Goal: Transaction & Acquisition: Book appointment/travel/reservation

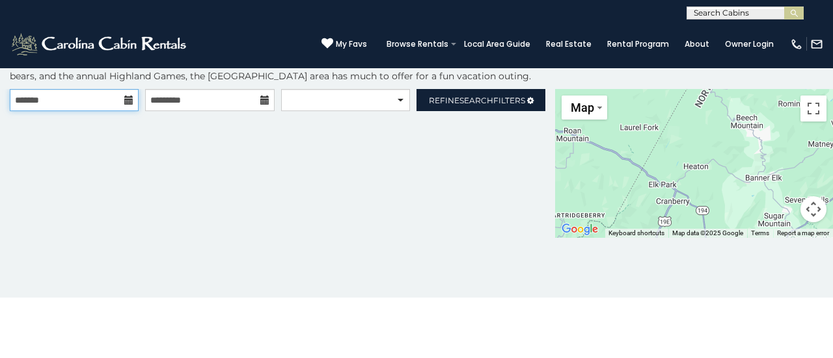
click at [96, 107] on input "text" at bounding box center [74, 100] width 129 height 22
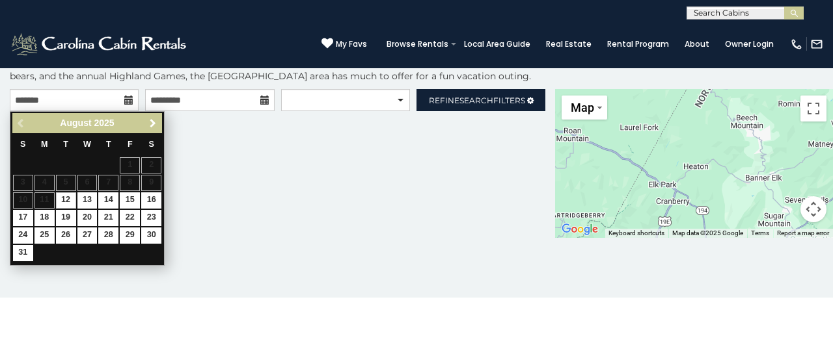
click at [154, 124] on span "Next" at bounding box center [153, 123] width 10 height 10
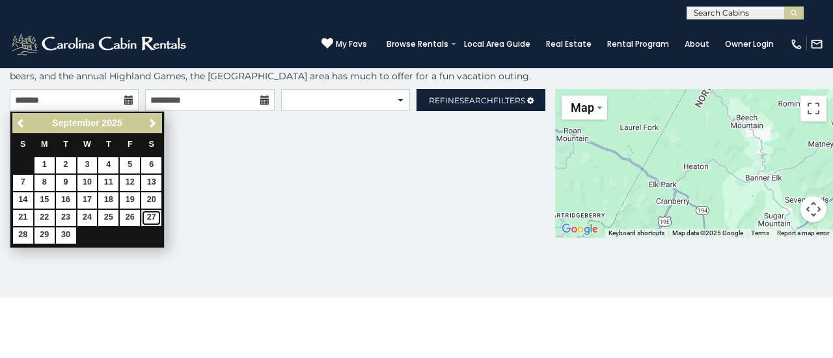
click at [155, 216] on link "27" at bounding box center [151, 218] width 20 height 16
type input "**********"
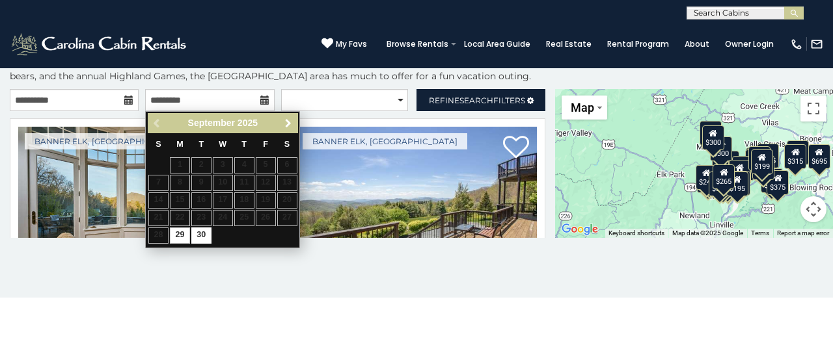
click at [287, 121] on span "Next" at bounding box center [288, 123] width 10 height 10
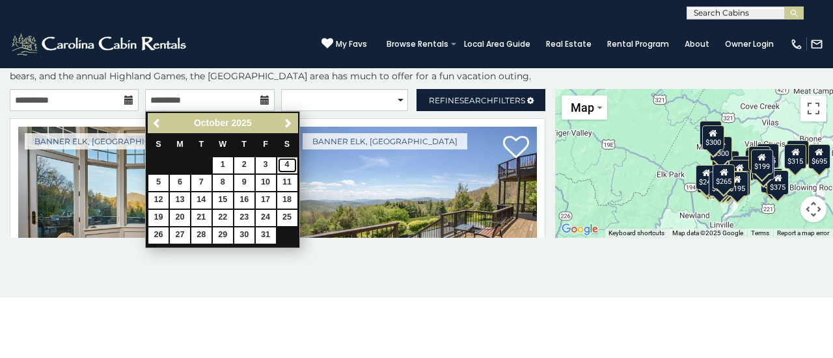
click at [290, 163] on link "4" at bounding box center [287, 165] width 20 height 16
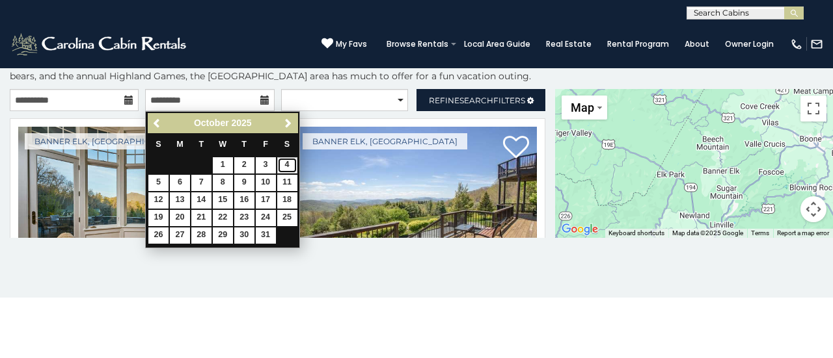
type input "**********"
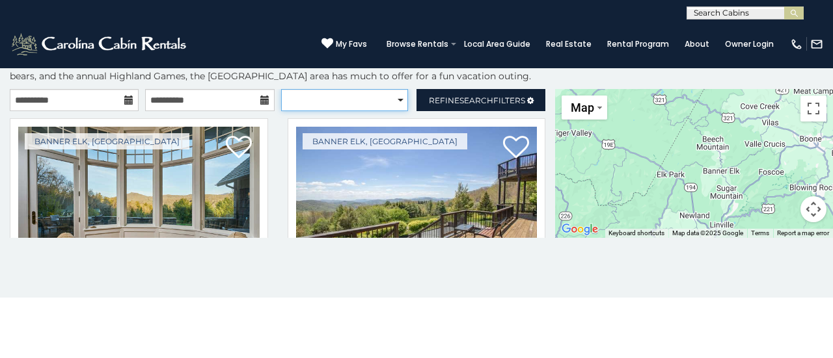
click at [397, 100] on select "**********" at bounding box center [344, 100] width 127 height 22
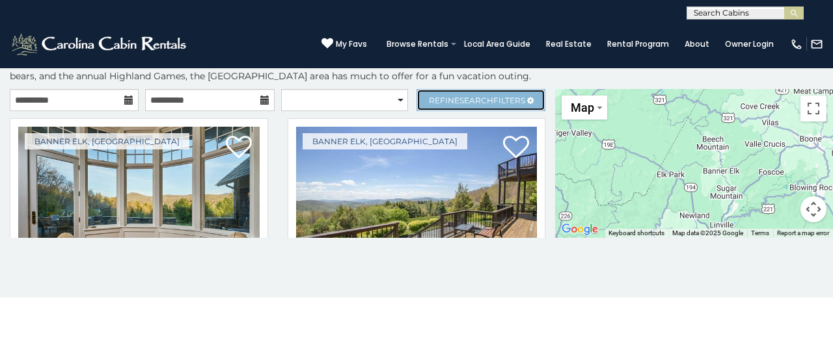
click at [475, 100] on span "Search" at bounding box center [476, 101] width 34 height 10
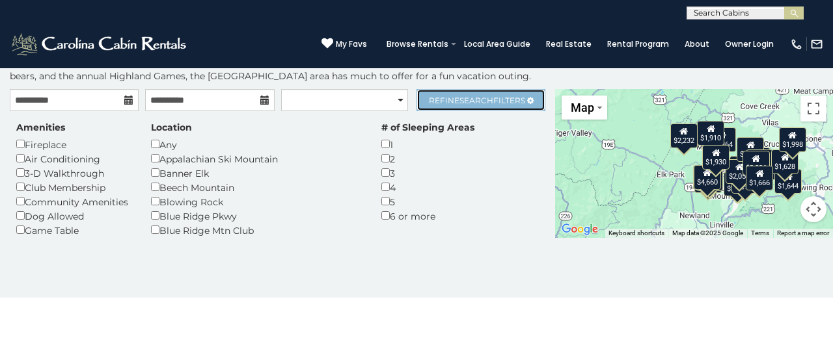
click at [471, 96] on span "Search" at bounding box center [476, 101] width 34 height 10
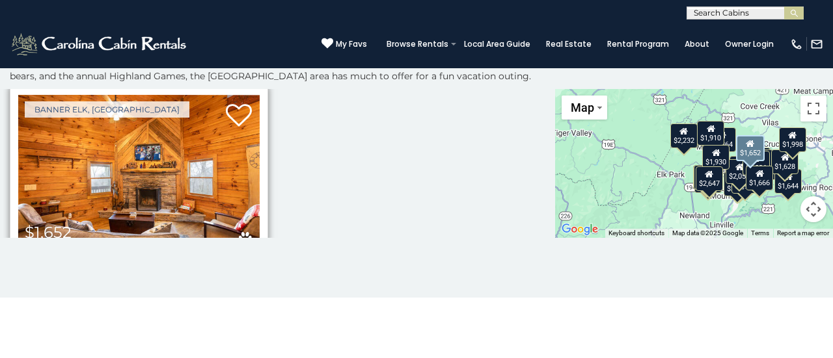
scroll to position [97, 0]
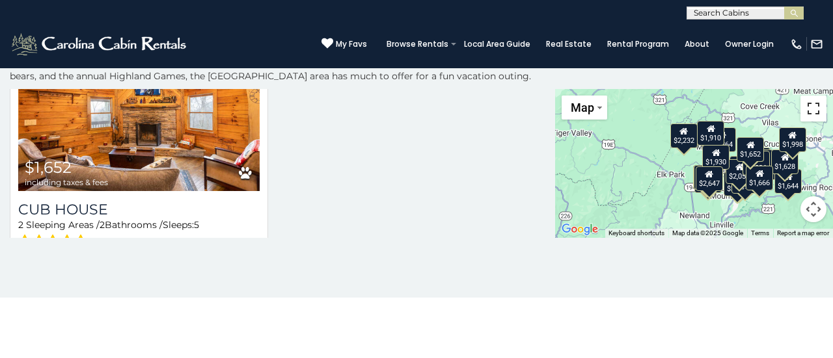
click at [617, 113] on button "Toggle fullscreen view" at bounding box center [813, 109] width 26 height 26
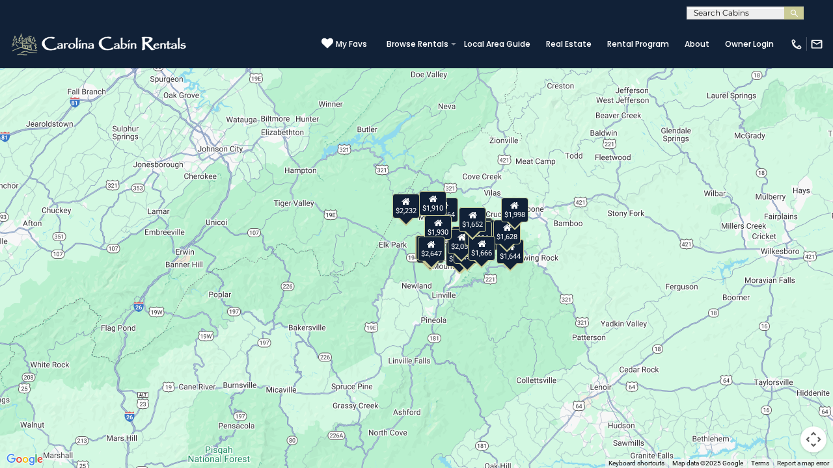
click at [490, 193] on div "$3,571 $2,647 $3,807 $2,774 $3,242 $3,720 $3,248 $2,388 $4,660 $2,432 $1,864 $1…" at bounding box center [416, 234] width 833 height 468
click at [617, 21] on button "Toggle fullscreen view" at bounding box center [813, 20] width 26 height 26
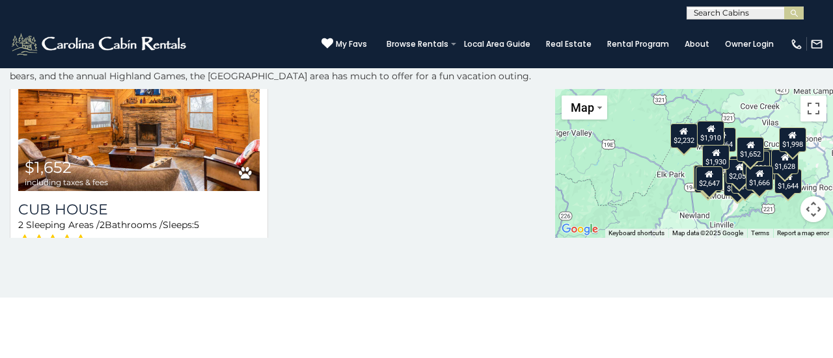
drag, startPoint x: 319, startPoint y: 204, endPoint x: 325, endPoint y: 200, distance: 7.6
click at [321, 202] on div at bounding box center [277, 163] width 555 height 284
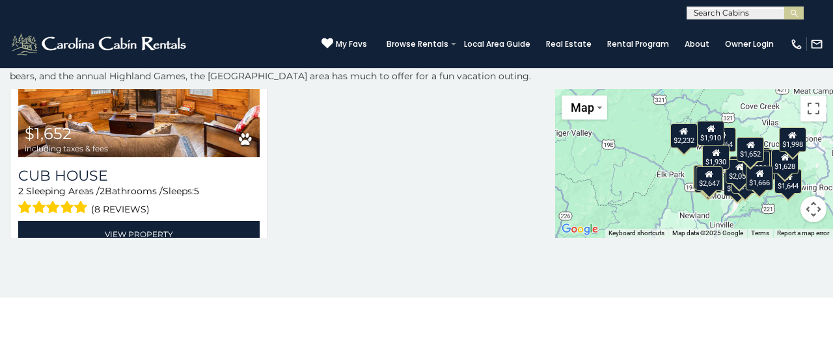
scroll to position [162, 0]
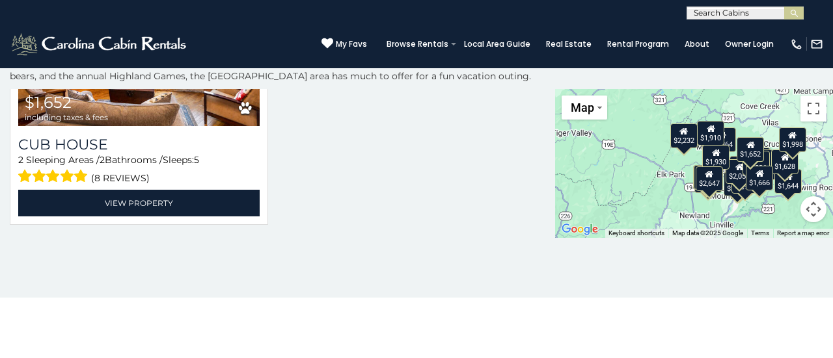
click at [617, 179] on div "$2,054" at bounding box center [738, 171] width 27 height 25
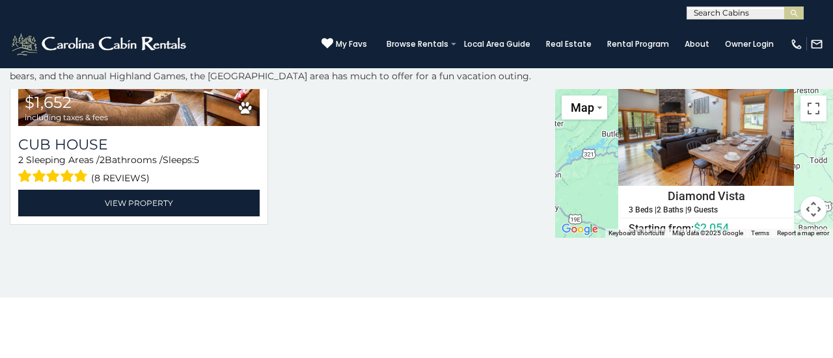
click at [617, 135] on div "$3,571 $2,647 $3,807 $2,774 $3,242 $3,720 $3,248 $2,388 $4,660 $2,432 $1,864 $1…" at bounding box center [694, 163] width 278 height 149
click at [568, 187] on div "$3,571 $2,647 $3,807 $2,774 $3,242 $3,720 $3,248 $2,388 $4,660 $2,432 $1,864 $1…" at bounding box center [694, 163] width 278 height 149
click at [617, 98] on button "Toggle fullscreen view" at bounding box center [813, 109] width 26 height 26
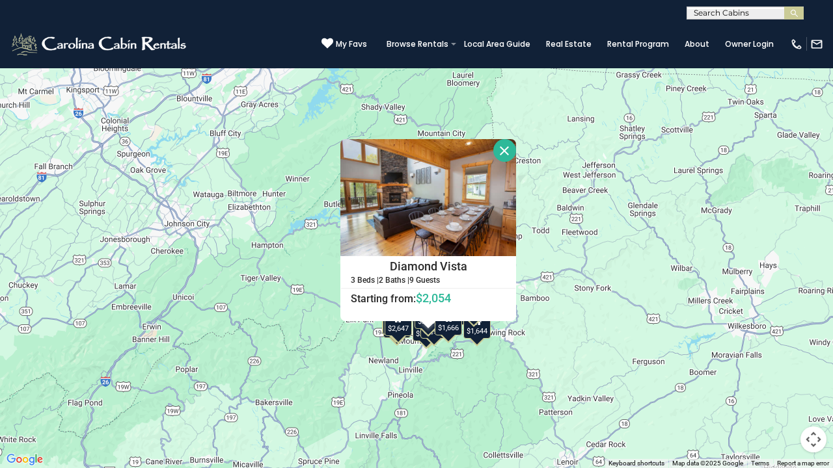
click at [546, 263] on div "$3,571 $2,647 $3,807 $2,774 $3,242 $3,720 $3,248 $2,388 $4,660 $2,432 $1,864 $1…" at bounding box center [416, 234] width 833 height 468
click at [501, 153] on button "Close" at bounding box center [504, 150] width 23 height 23
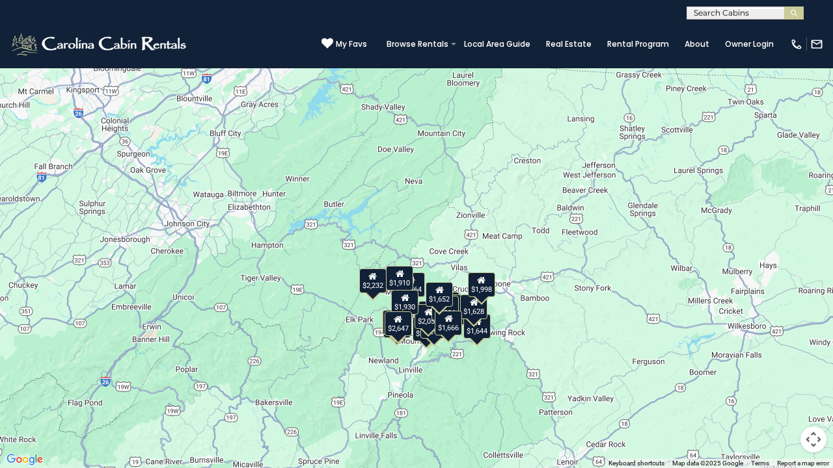
click at [480, 263] on div "$1,644" at bounding box center [476, 326] width 27 height 25
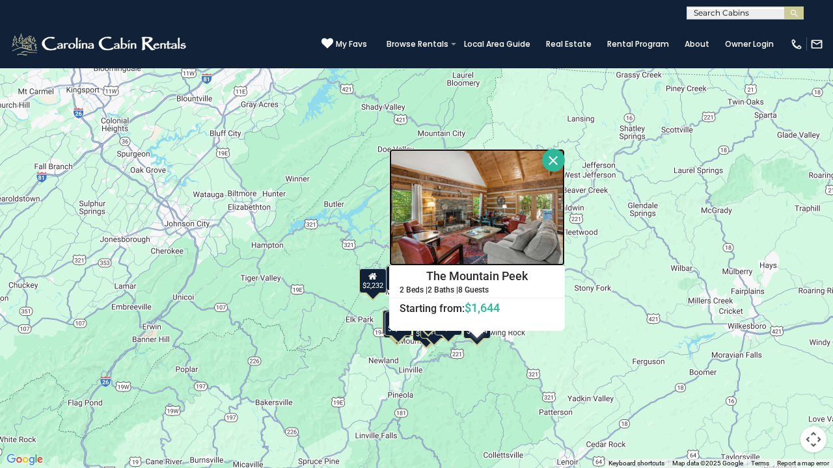
click at [492, 240] on img at bounding box center [477, 207] width 176 height 117
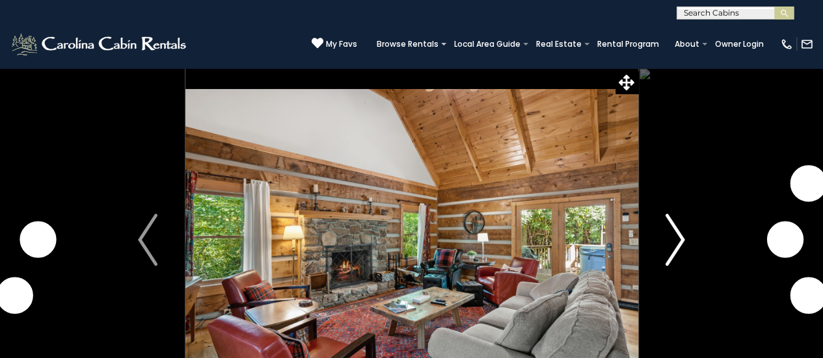
click at [676, 237] on img "Next" at bounding box center [675, 240] width 20 height 52
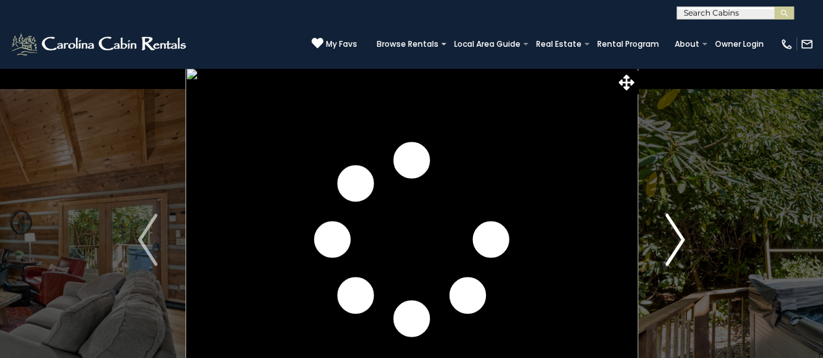
click at [678, 239] on img "Next" at bounding box center [675, 240] width 20 height 52
